Goal: Complete application form

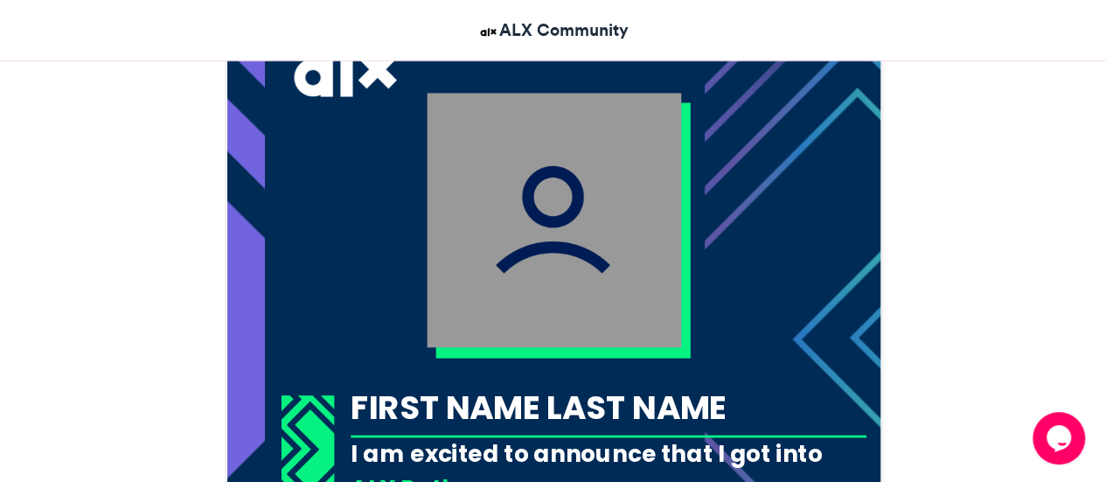
scroll to position [539, 0]
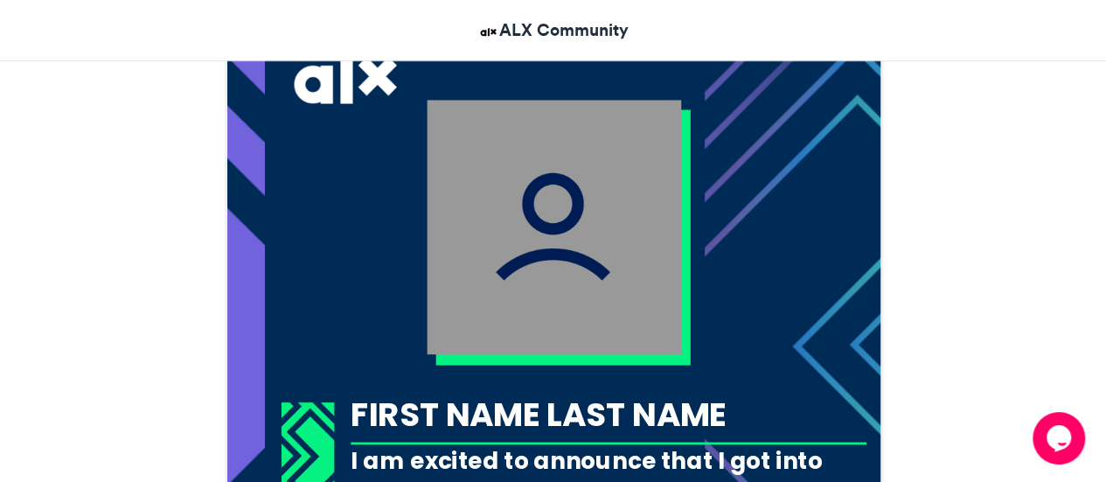
click at [592, 251] on img at bounding box center [554, 227] width 255 height 255
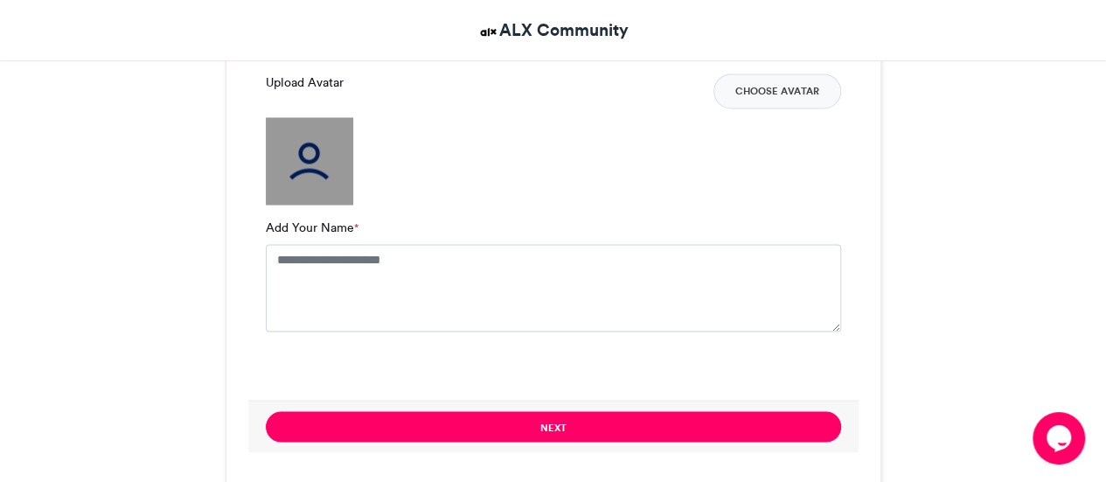
scroll to position [1428, 0]
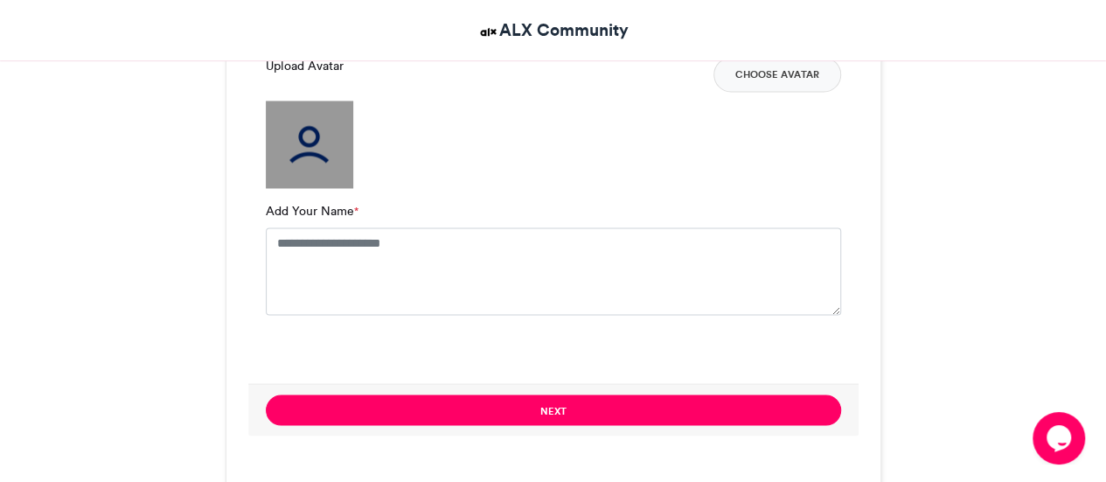
click at [275, 149] on img at bounding box center [309, 144] width 87 height 87
click at [785, 74] on button "Choose Avatar" at bounding box center [778, 74] width 128 height 35
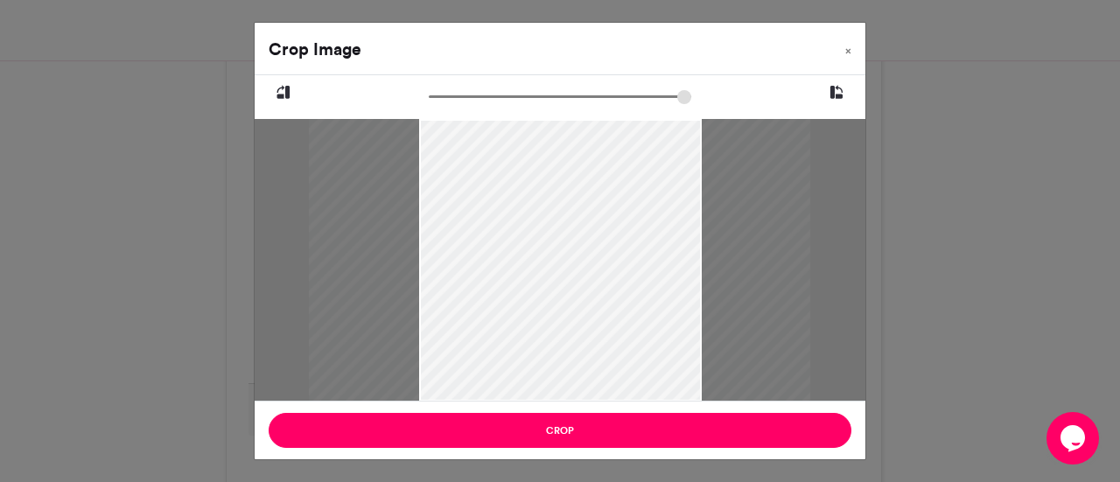
drag, startPoint x: 598, startPoint y: 223, endPoint x: 597, endPoint y: 277, distance: 54.2
click at [597, 277] on div at bounding box center [558, 307] width 501 height 376
drag, startPoint x: 464, startPoint y: 95, endPoint x: 453, endPoint y: 95, distance: 10.5
type input "******"
click at [453, 95] on input "zoom" at bounding box center [560, 96] width 262 height 17
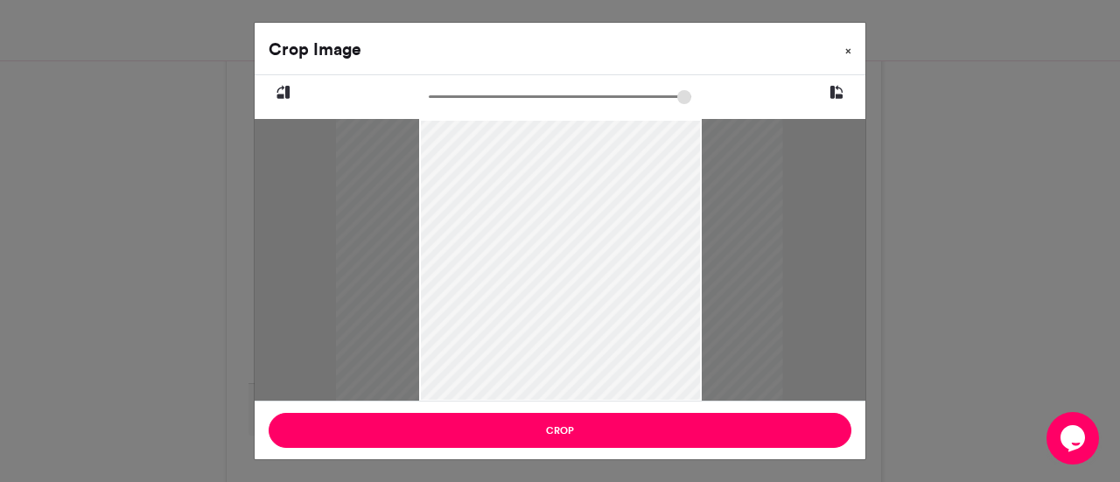
click at [849, 54] on span "×" at bounding box center [848, 50] width 6 height 10
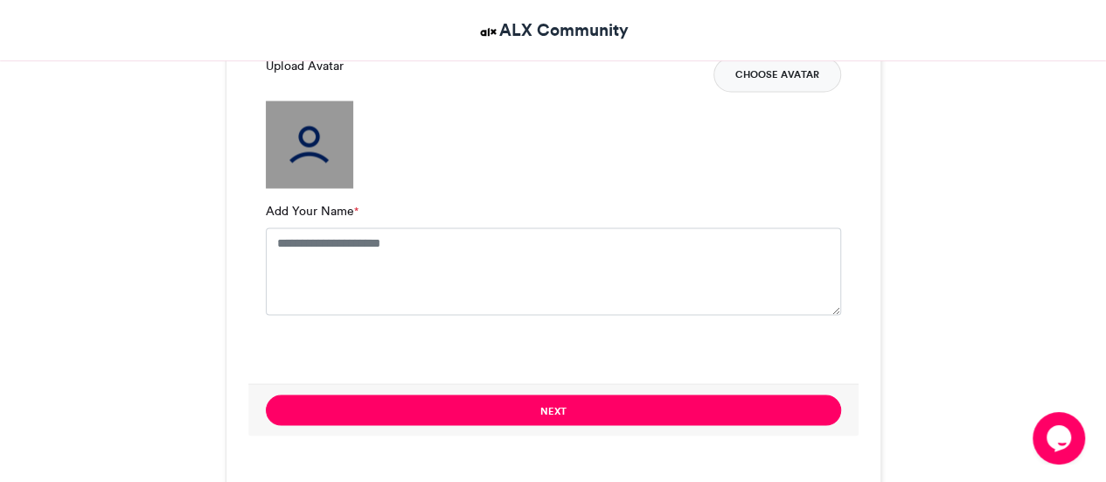
click at [809, 73] on button "Choose Avatar" at bounding box center [778, 74] width 128 height 35
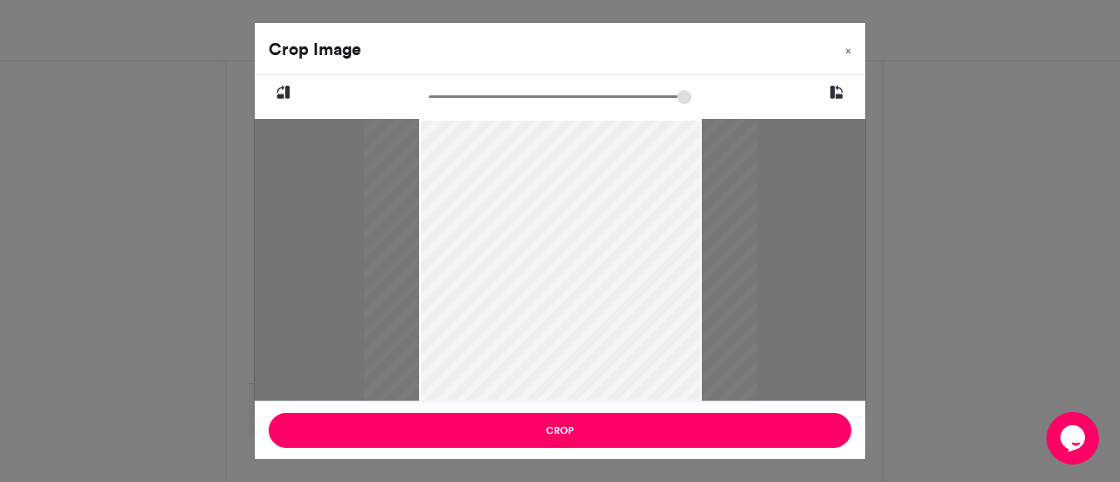
click at [837, 87] on icon at bounding box center [836, 92] width 16 height 23
click at [836, 78] on button at bounding box center [836, 92] width 58 height 35
click at [836, 99] on icon at bounding box center [836, 92] width 16 height 23
drag, startPoint x: 618, startPoint y: 273, endPoint x: 649, endPoint y: 276, distance: 31.6
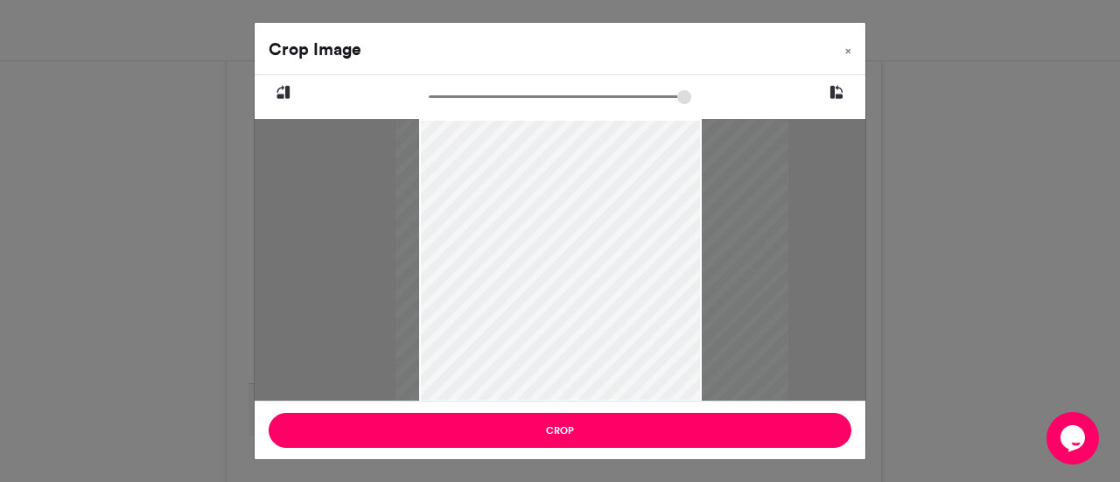
click at [649, 276] on div at bounding box center [591, 260] width 393 height 283
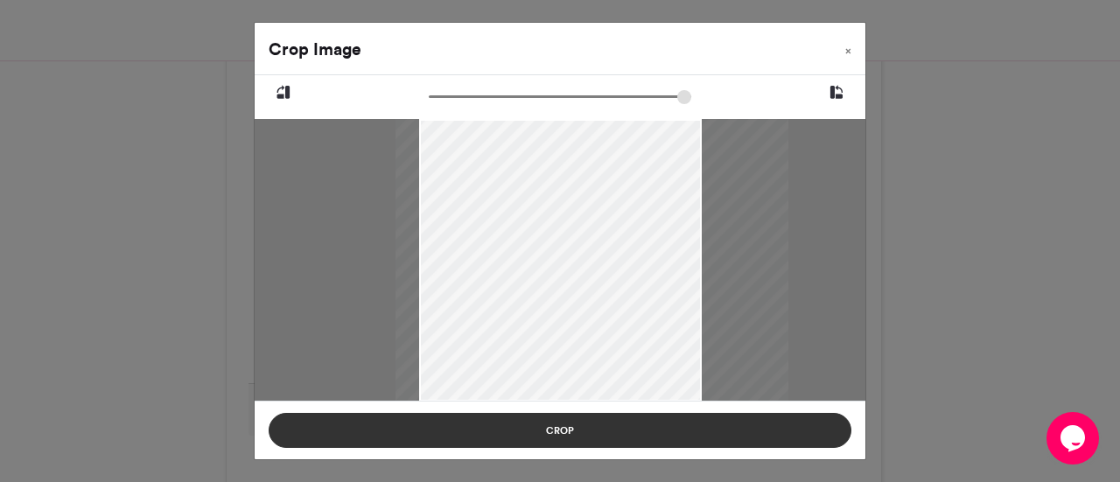
click at [616, 421] on button "Crop" at bounding box center [560, 430] width 583 height 35
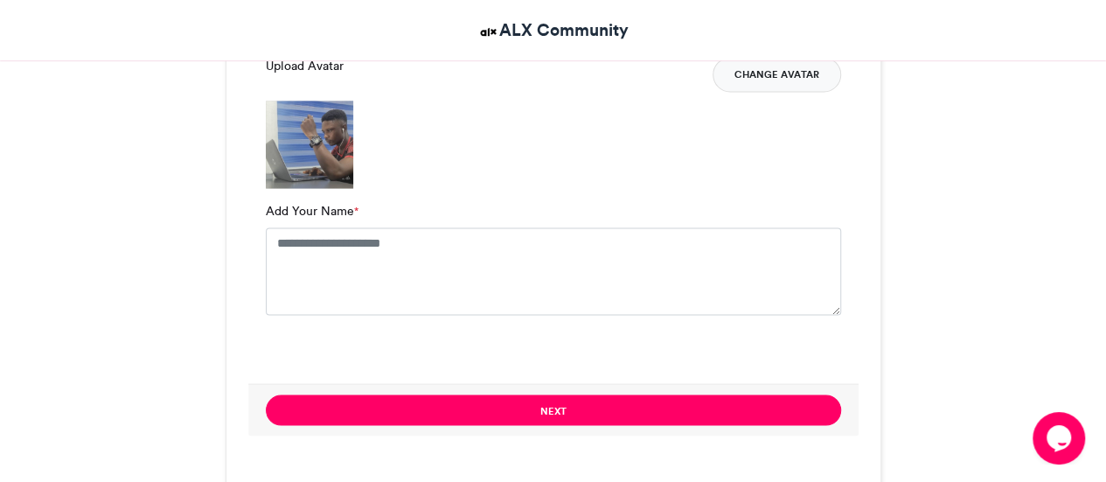
click at [761, 86] on button "Change Avatar" at bounding box center [777, 74] width 129 height 35
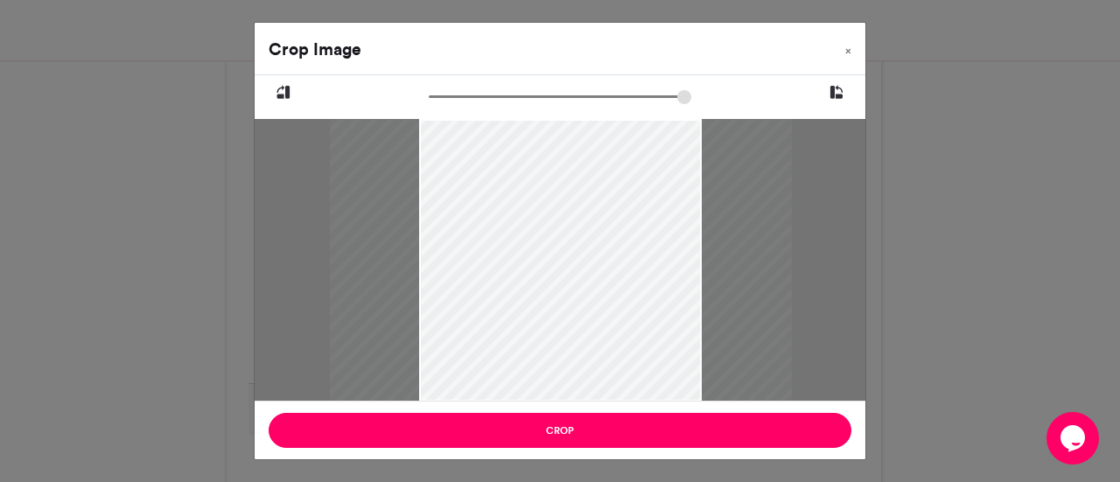
click at [541, 102] on input "zoom" at bounding box center [560, 96] width 262 height 17
type input "******"
click at [430, 102] on input "zoom" at bounding box center [560, 96] width 262 height 17
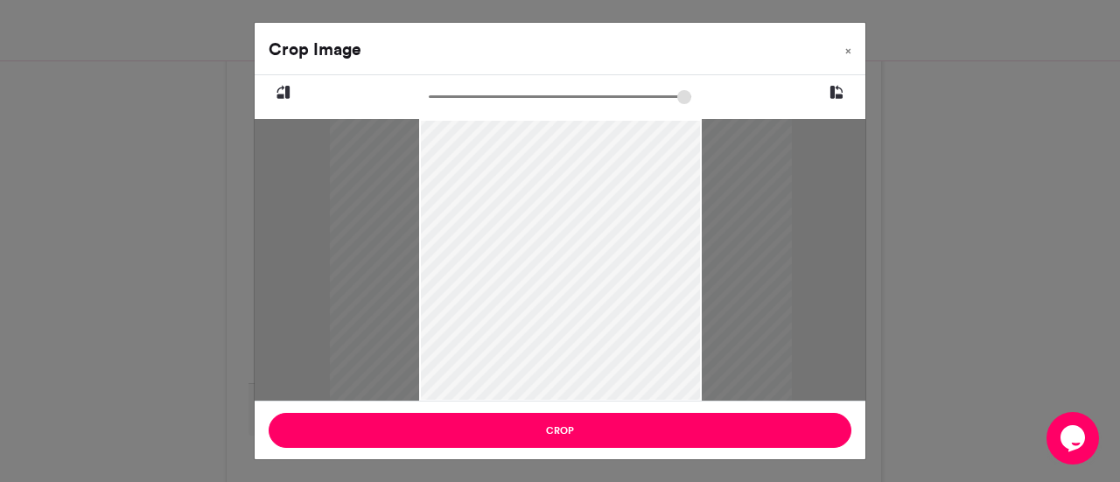
drag, startPoint x: 424, startPoint y: 99, endPoint x: 387, endPoint y: 101, distance: 36.8
click at [387, 101] on div at bounding box center [560, 99] width 458 height 22
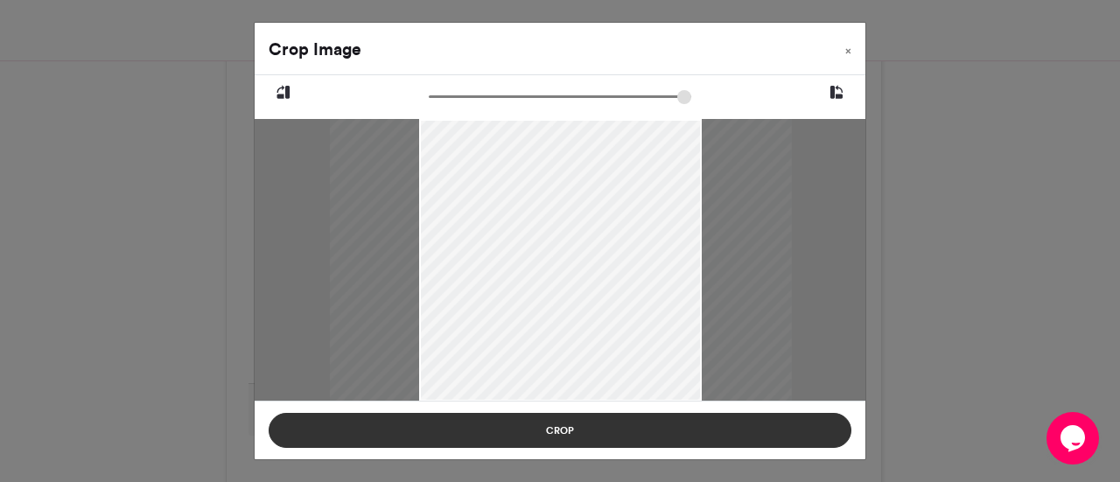
click at [637, 425] on button "Crop" at bounding box center [560, 430] width 583 height 35
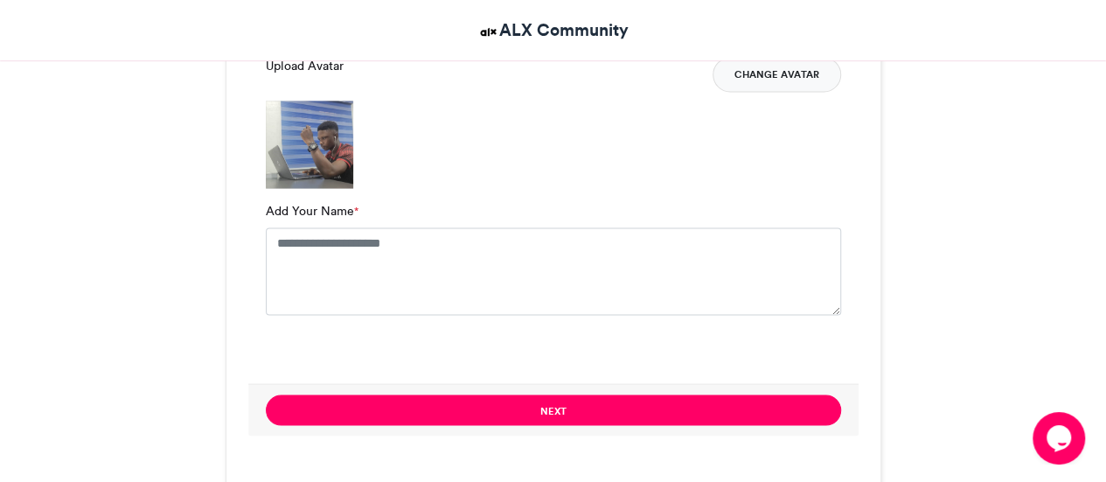
click at [806, 76] on button "Change Avatar" at bounding box center [777, 74] width 129 height 35
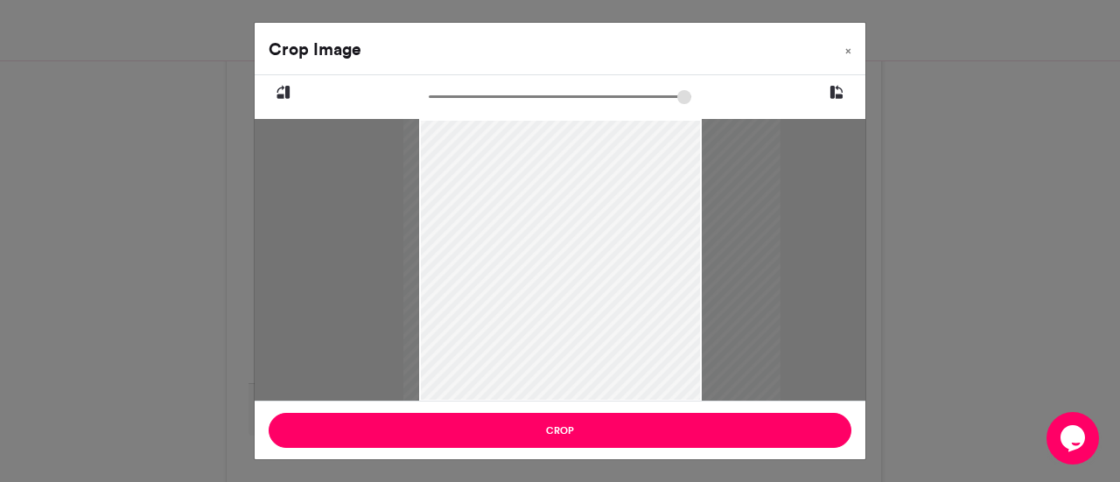
drag, startPoint x: 597, startPoint y: 401, endPoint x: 652, endPoint y: 324, distance: 95.2
click at [652, 324] on div at bounding box center [591, 260] width 377 height 283
click at [847, 46] on span "×" at bounding box center [848, 50] width 6 height 10
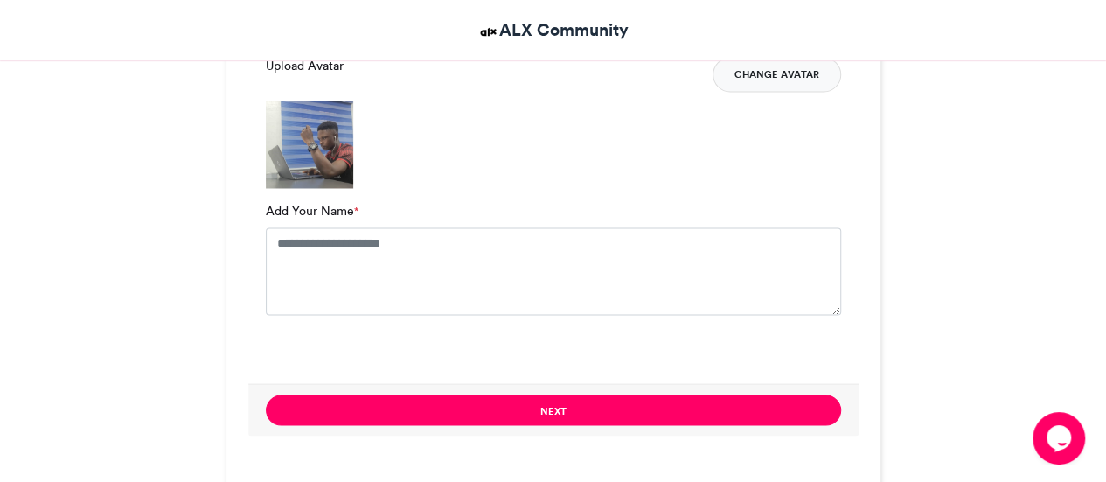
click at [764, 65] on button "Change Avatar" at bounding box center [777, 74] width 129 height 35
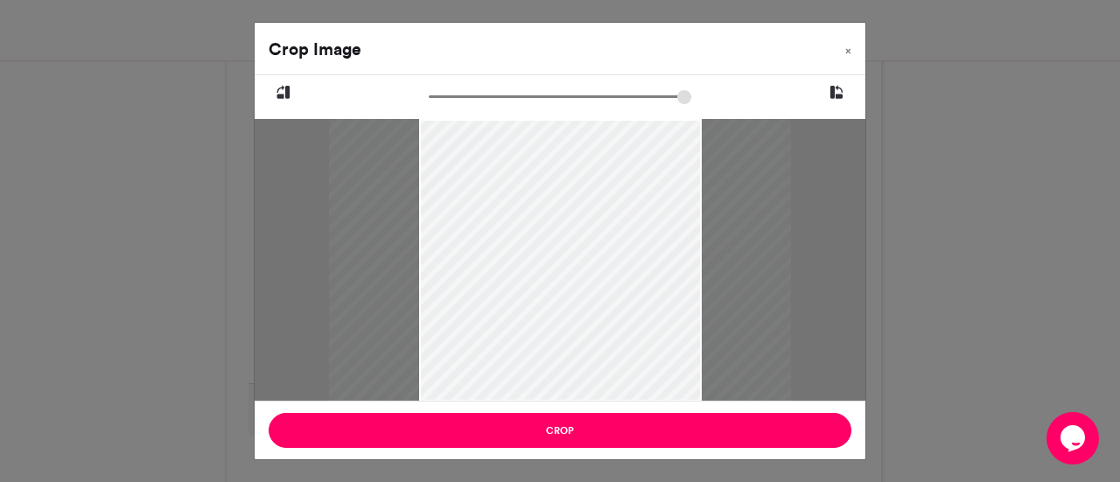
click at [517, 317] on div at bounding box center [559, 260] width 462 height 283
click at [848, 53] on span "×" at bounding box center [848, 50] width 6 height 10
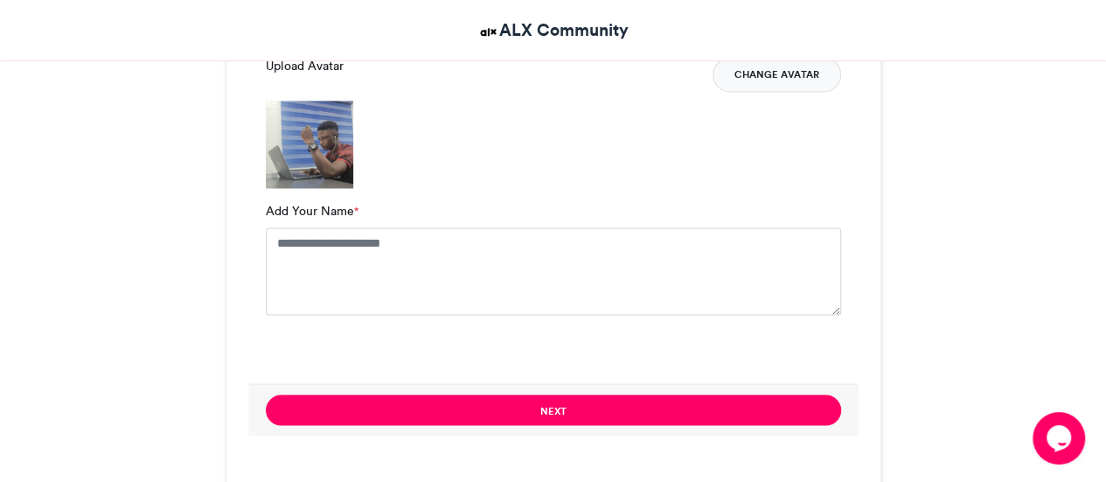
click at [743, 62] on button "Change Avatar" at bounding box center [777, 74] width 129 height 35
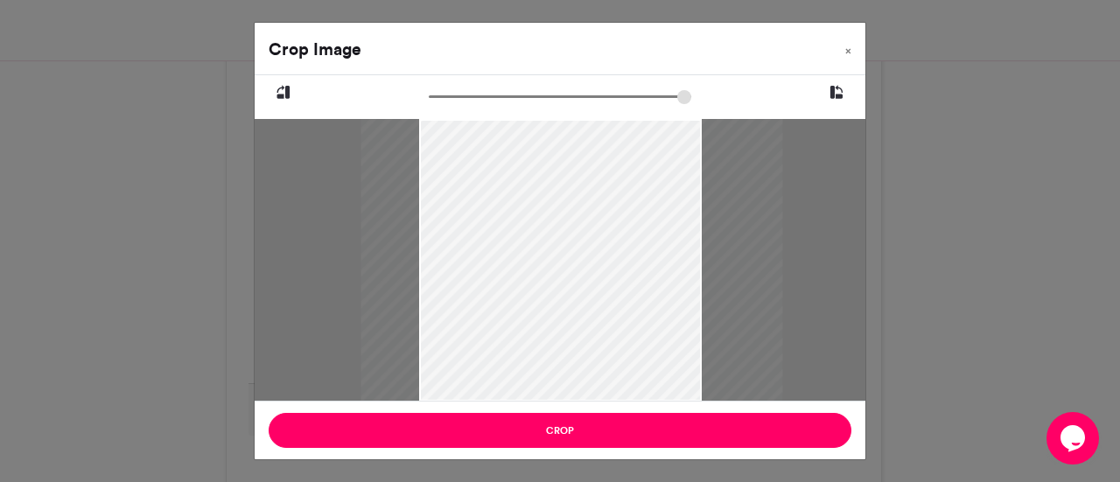
drag, startPoint x: 587, startPoint y: 285, endPoint x: 598, endPoint y: 285, distance: 11.4
click at [598, 285] on div at bounding box center [571, 260] width 422 height 283
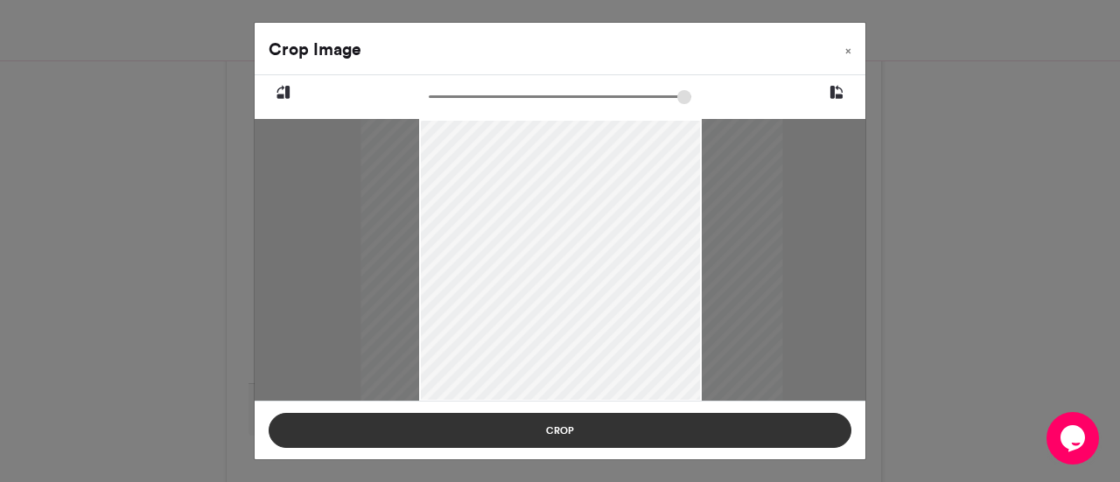
click at [655, 430] on button "Crop" at bounding box center [560, 430] width 583 height 35
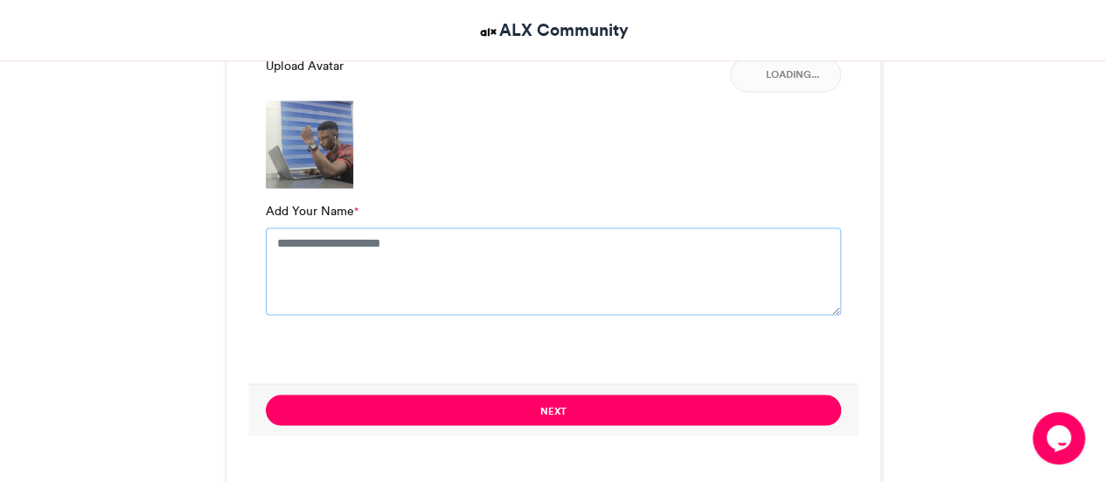
click at [537, 272] on textarea "Add Your Name *" at bounding box center [554, 270] width 576 height 87
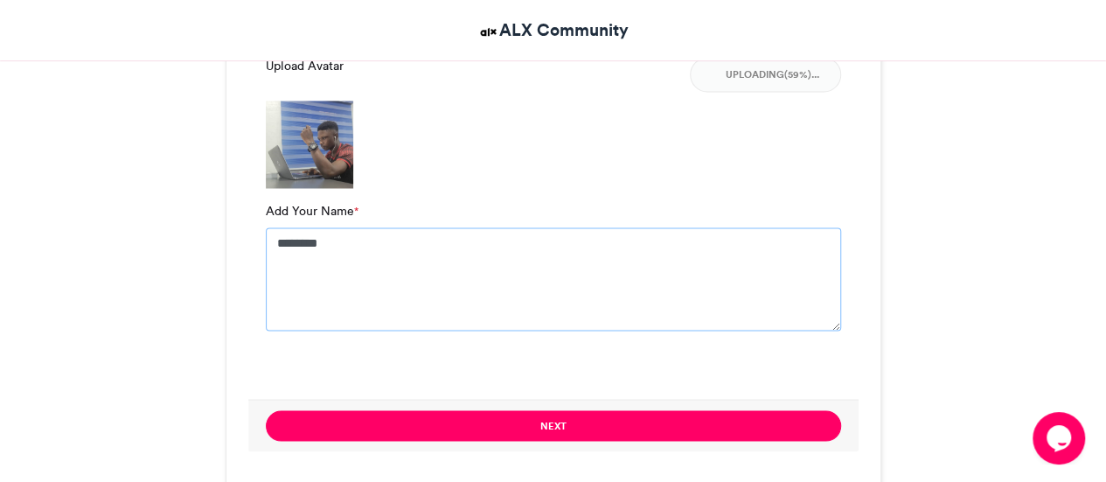
click at [537, 272] on textarea "********" at bounding box center [554, 278] width 576 height 103
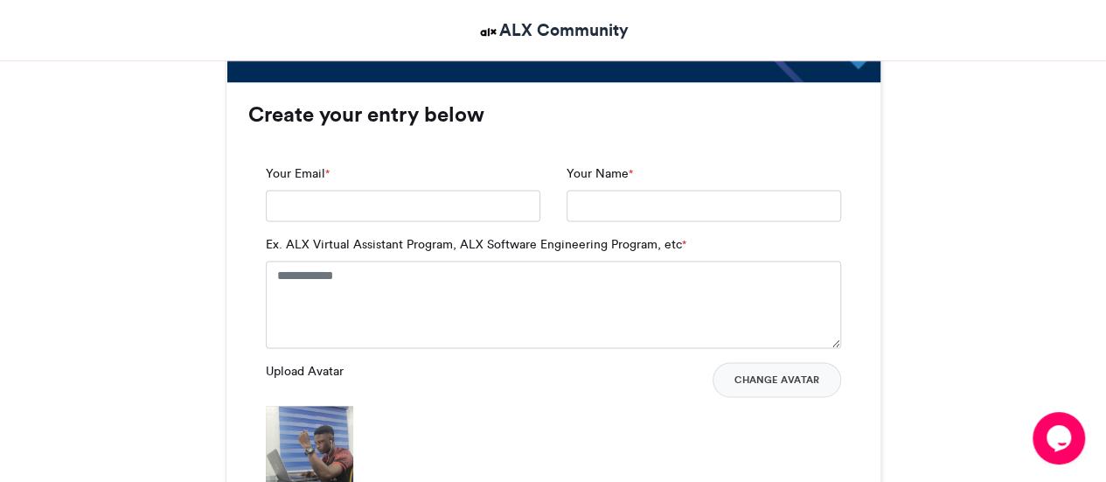
scroll to position [1122, 0]
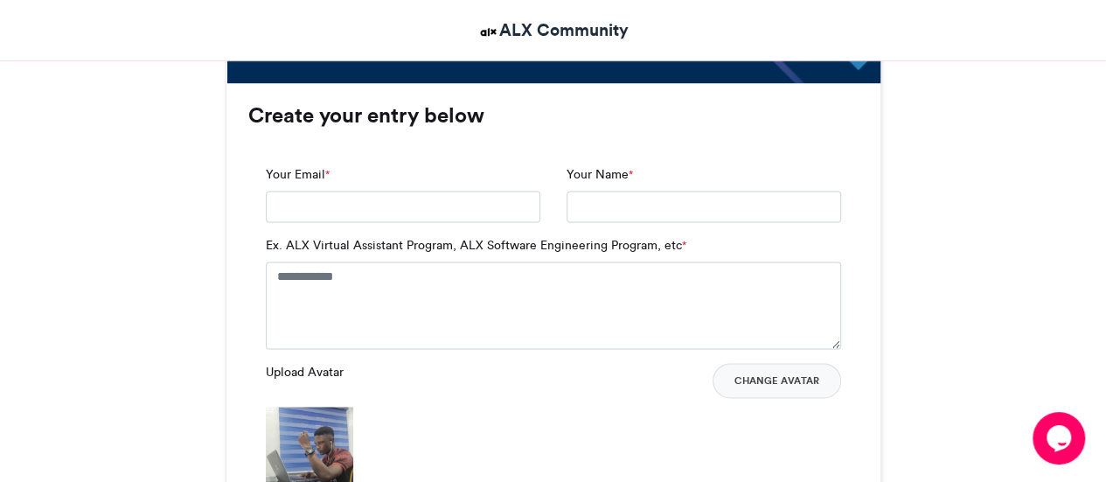
type textarea "**********"
click at [449, 300] on textarea "Ex. ALX Virtual Assistant Program, ALX Software Engineering Program, etc *" at bounding box center [554, 305] width 576 height 87
paste input "**********"
type input "**********"
click at [647, 208] on input "Your Name *" at bounding box center [704, 206] width 275 height 31
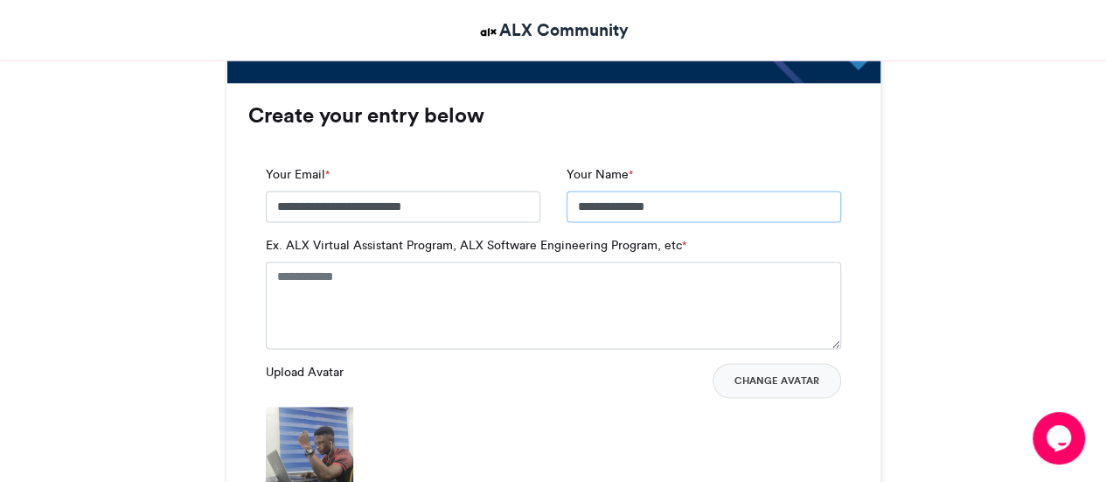
type input "**********"
click at [371, 263] on textarea "Ex. ALX Virtual Assistant Program, ALX Software Engineering Program, etc *" at bounding box center [554, 305] width 576 height 87
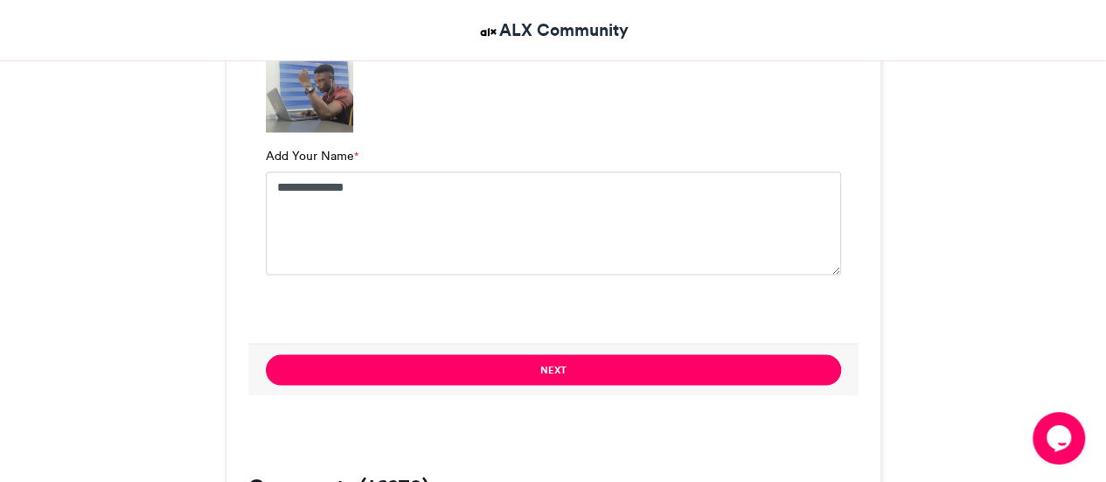
scroll to position [1501, 0]
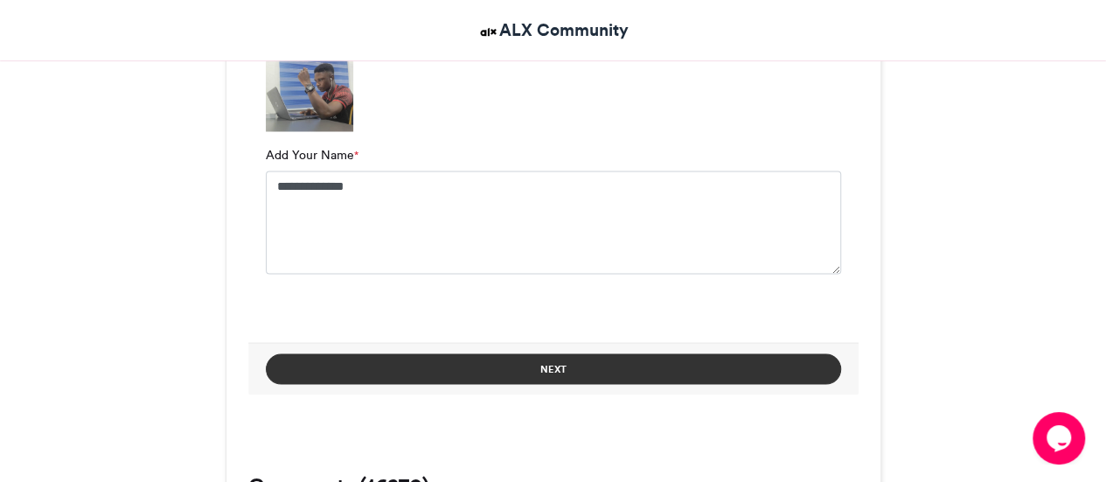
type textarea "**********"
click at [583, 358] on button "Next" at bounding box center [554, 368] width 576 height 31
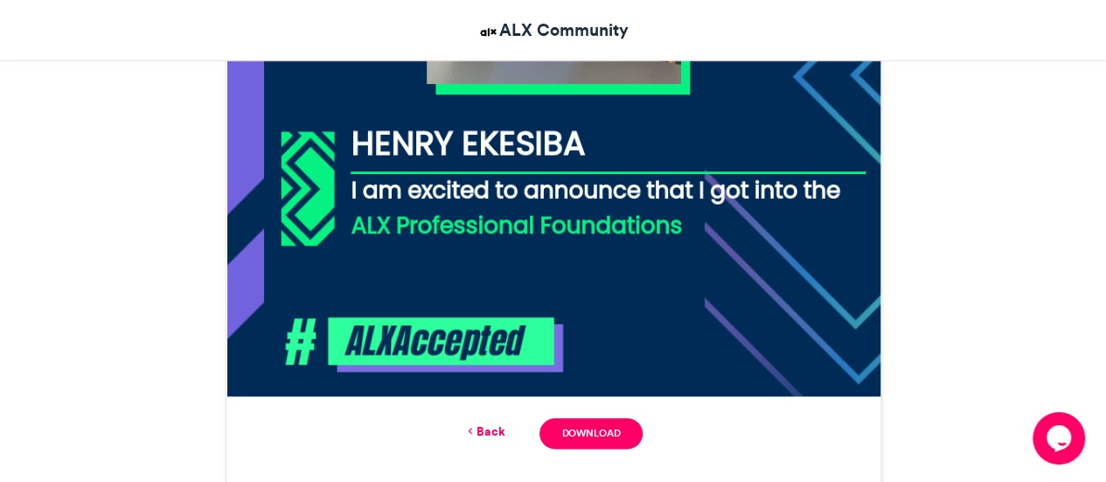
scroll to position [801, 0]
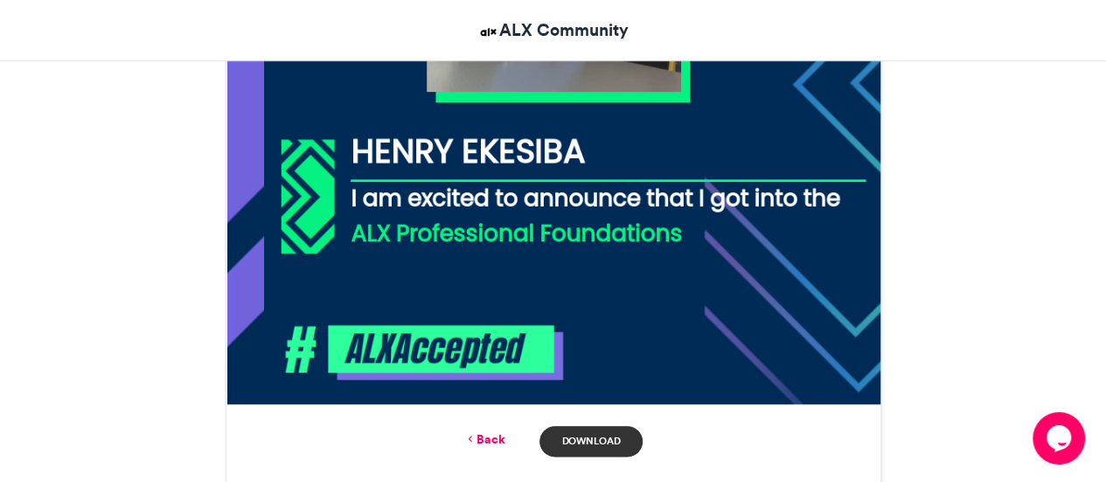
click at [576, 437] on link "Download" at bounding box center [591, 441] width 102 height 31
click at [585, 442] on link "Download" at bounding box center [591, 441] width 102 height 31
